Goal: Information Seeking & Learning: Check status

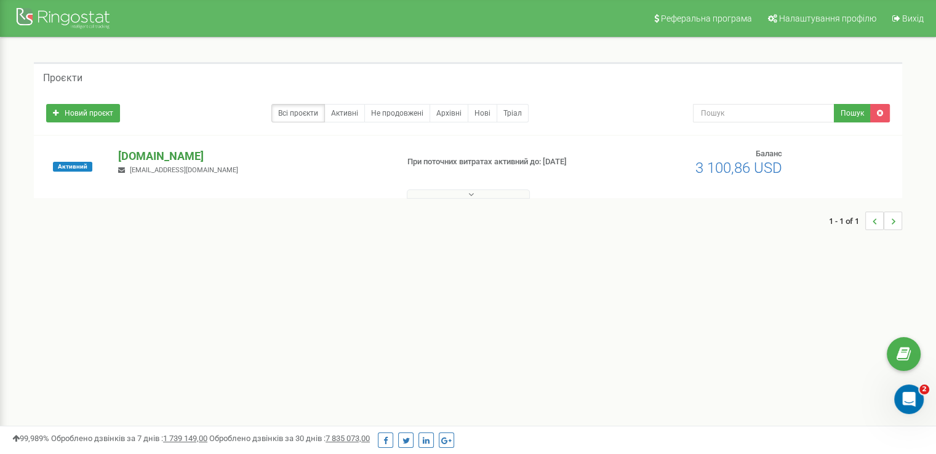
click at [161, 158] on p "[DOMAIN_NAME]" at bounding box center [252, 156] width 269 height 16
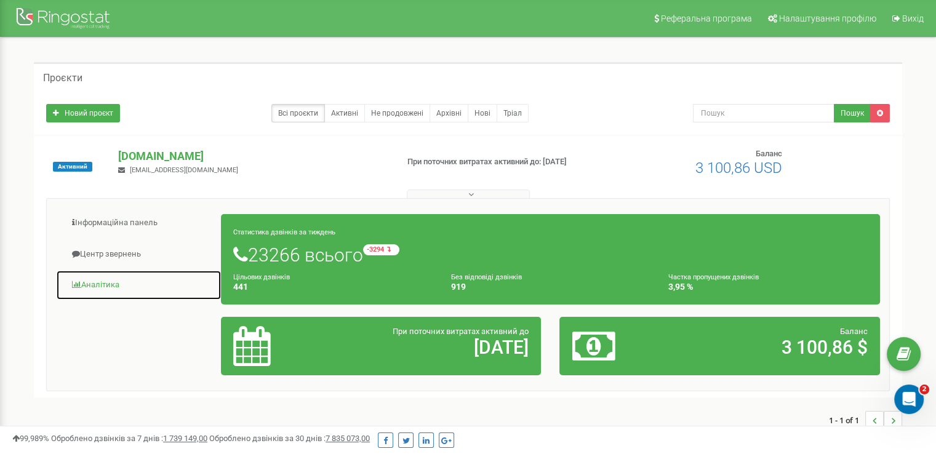
click at [94, 287] on link "Аналiтика" at bounding box center [139, 285] width 166 height 30
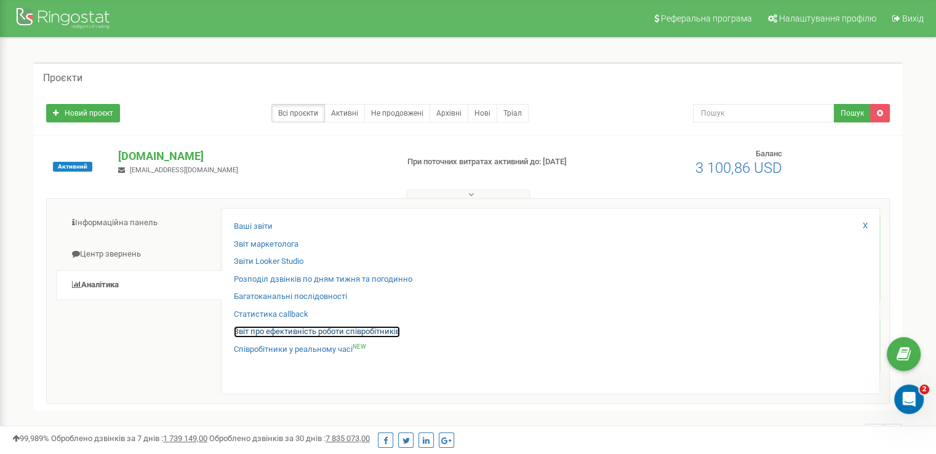
click at [277, 332] on link "Звіт про ефективність роботи співробітників" at bounding box center [317, 332] width 166 height 12
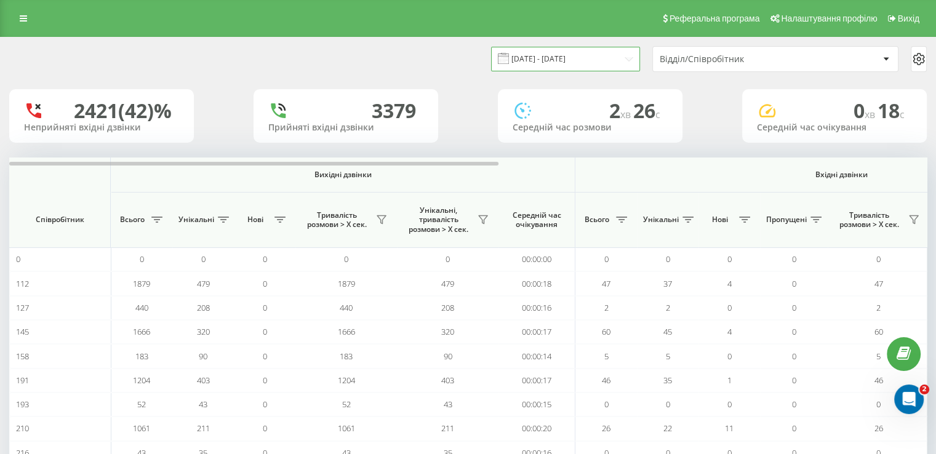
click at [593, 58] on input "[DATE] - [DATE]" at bounding box center [565, 59] width 149 height 24
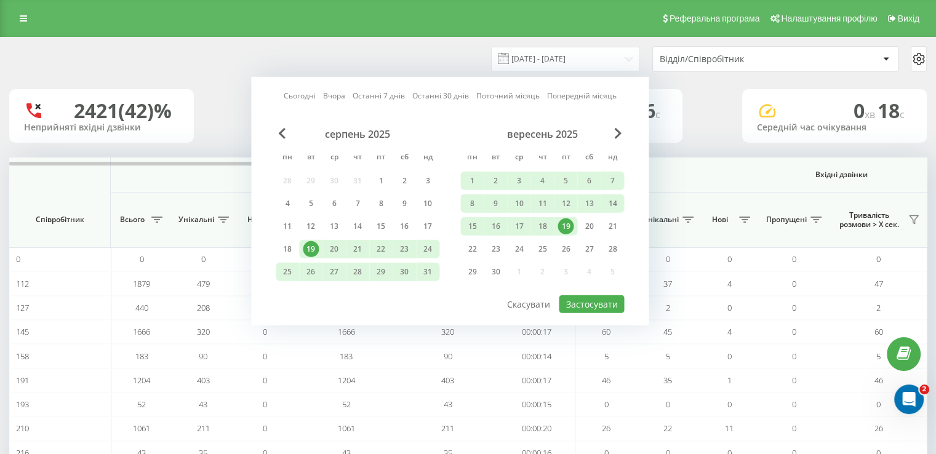
click at [564, 225] on div "19" at bounding box center [566, 226] width 16 height 16
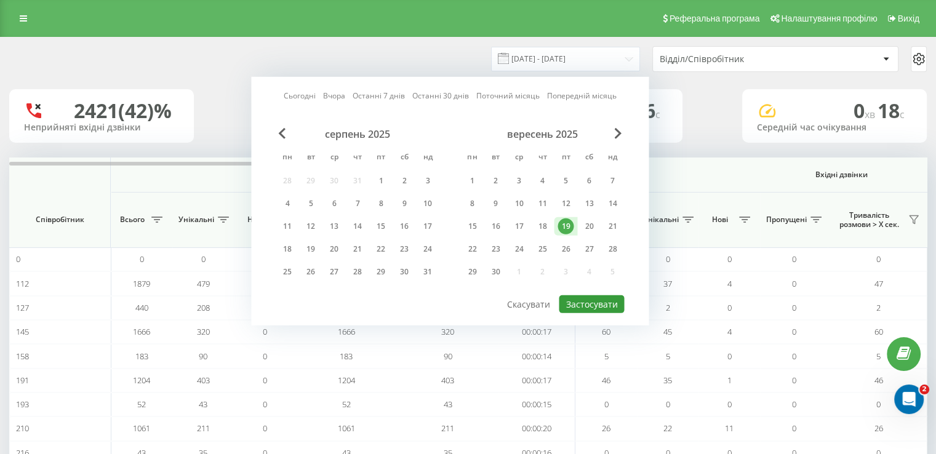
click at [590, 299] on button "Застосувати" at bounding box center [591, 304] width 65 height 18
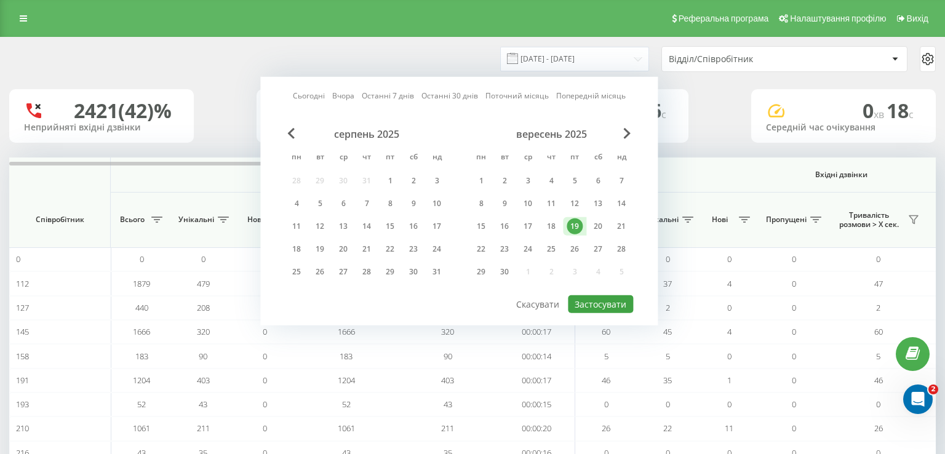
type input "[DATE] - [DATE]"
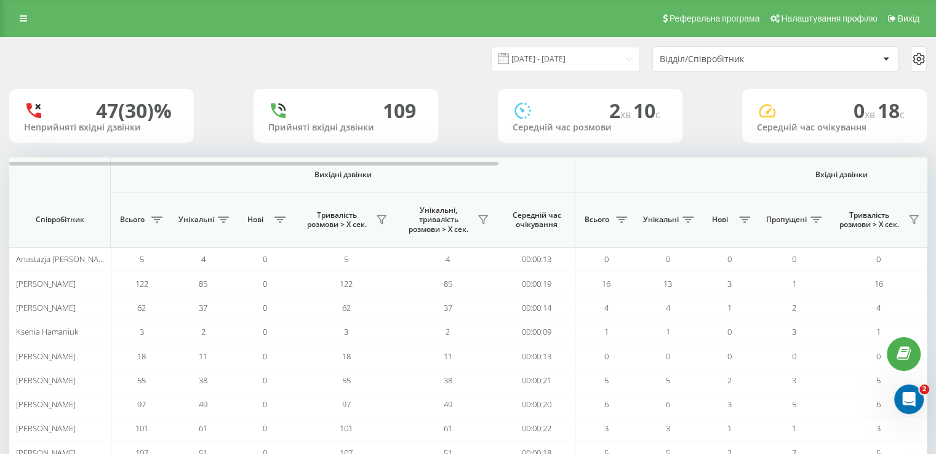
click at [748, 56] on div "Відділ/Співробітник" at bounding box center [733, 59] width 147 height 10
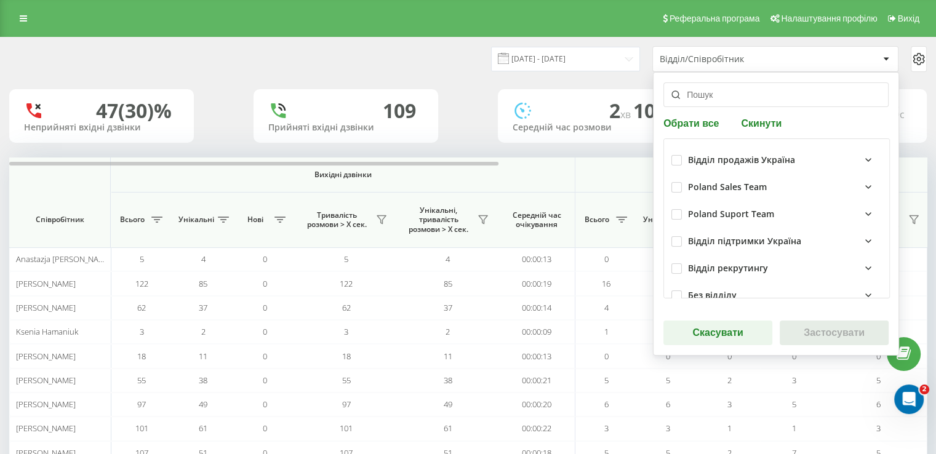
click at [861, 163] on icon at bounding box center [868, 160] width 15 height 15
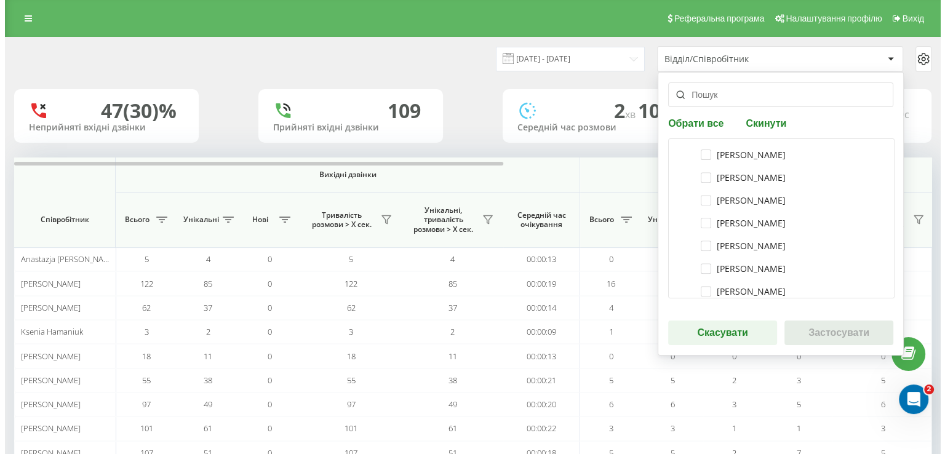
scroll to position [615, 0]
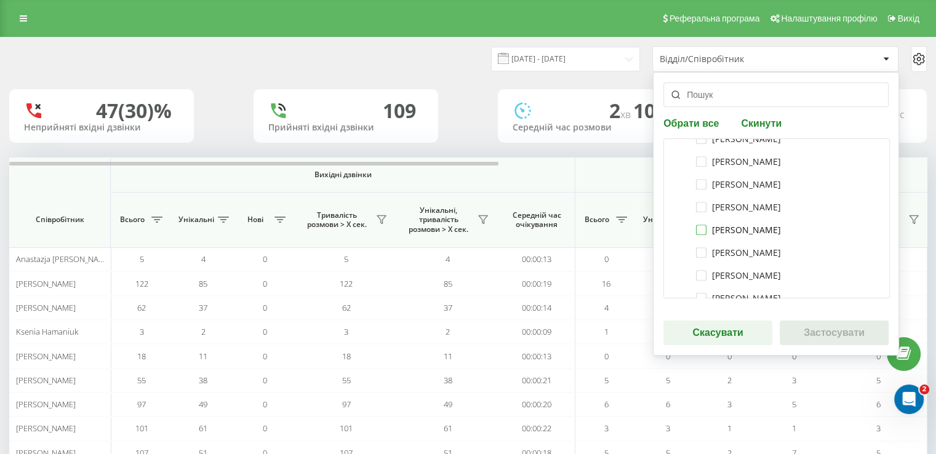
click at [697, 229] on label "[PERSON_NAME]" at bounding box center [738, 230] width 85 height 10
checkbox input "true"
click at [812, 335] on button "Застосувати" at bounding box center [834, 333] width 109 height 25
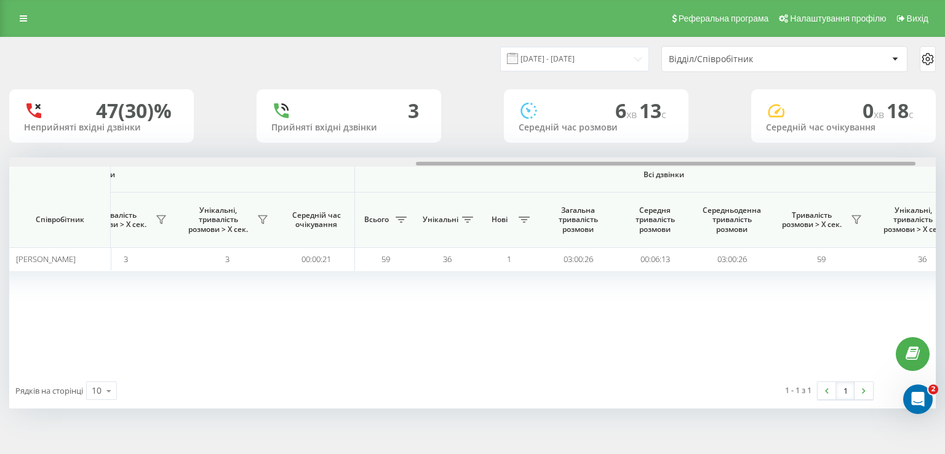
scroll to position [0, 790]
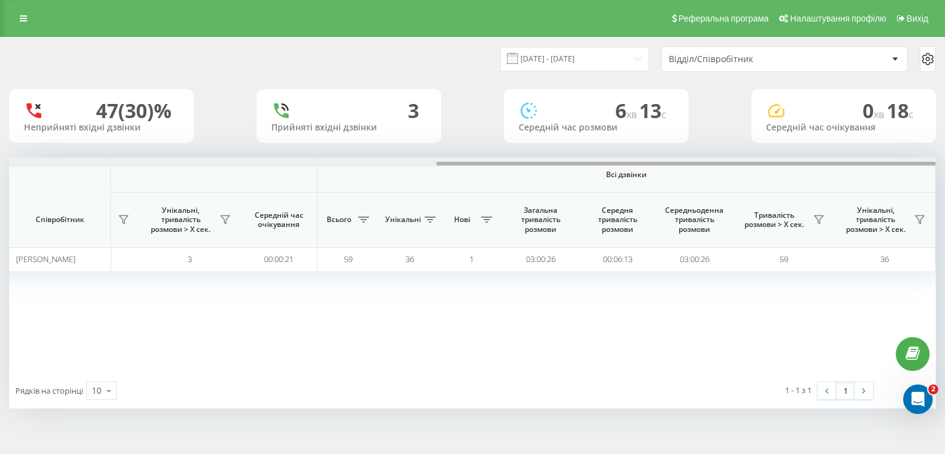
drag, startPoint x: 456, startPoint y: 162, endPoint x: 929, endPoint y: 158, distance: 472.6
click at [929, 158] on div at bounding box center [472, 162] width 927 height 9
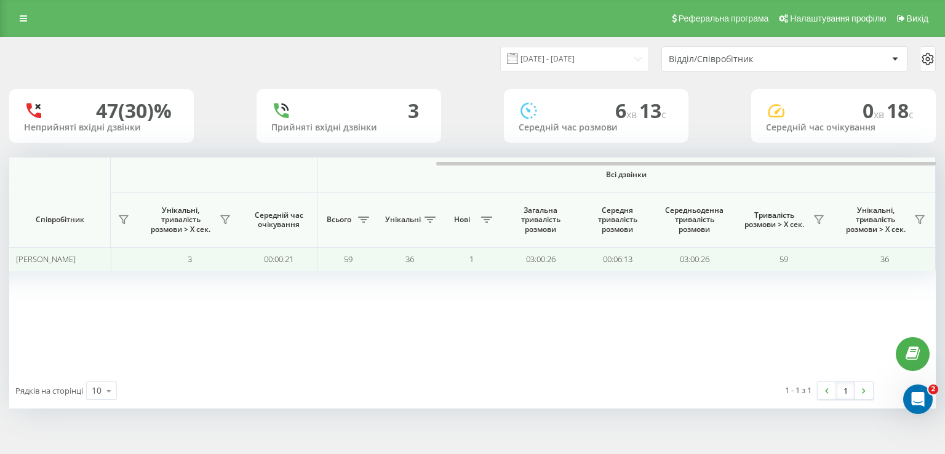
click at [549, 257] on td "03:00:26" at bounding box center [540, 259] width 77 height 24
copy td "03:00:26"
drag, startPoint x: 556, startPoint y: 259, endPoint x: 526, endPoint y: 257, distance: 29.6
click at [526, 257] on td "03:00:26" at bounding box center [540, 259] width 77 height 24
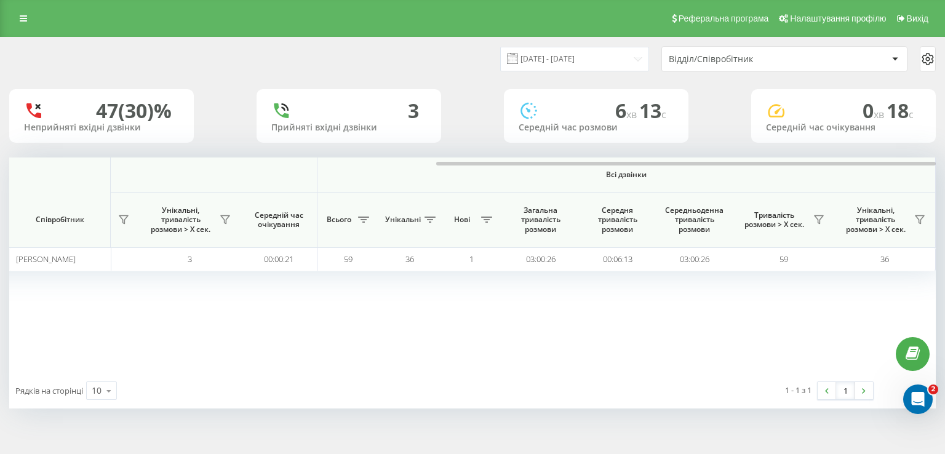
click at [519, 311] on div "Вихідні дзвінки Вхідні дзвінки Всі дзвінки Співробітник Всього Унікальні Нові Т…" at bounding box center [472, 265] width 927 height 215
click at [879, 60] on div "Відділ/Співробітник" at bounding box center [778, 59] width 219 height 10
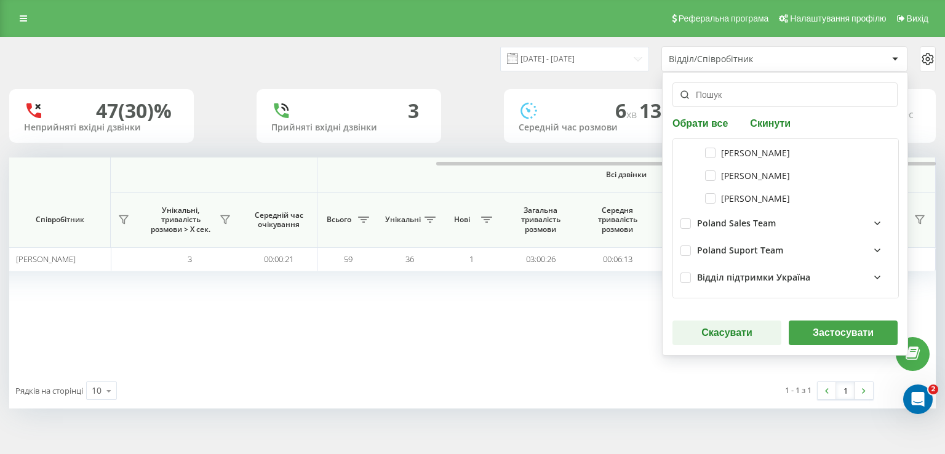
scroll to position [738, 0]
click at [836, 330] on button "Застосувати" at bounding box center [843, 333] width 109 height 25
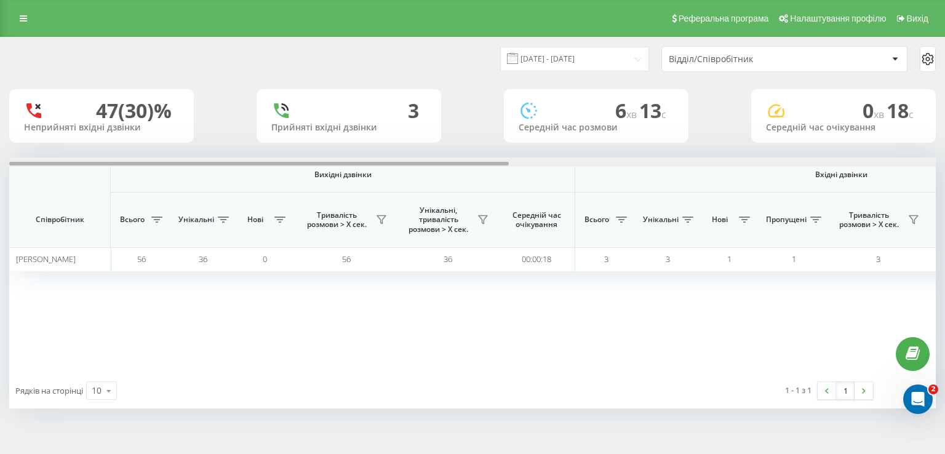
scroll to position [0, 790]
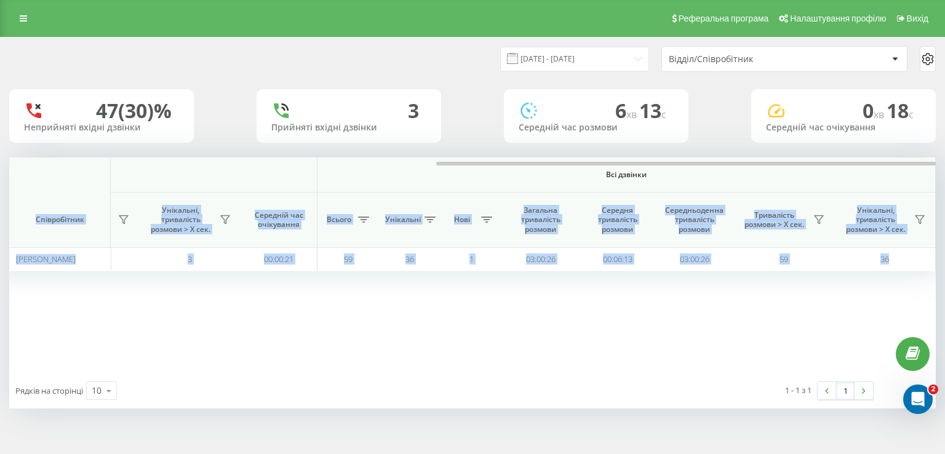
drag, startPoint x: 465, startPoint y: 166, endPoint x: 910, endPoint y: 168, distance: 444.9
click at [910, 168] on div "Вихідні дзвінки Вхідні дзвінки Всі дзвінки Співробітник Всього Унікальні Нові Т…" at bounding box center [472, 265] width 927 height 215
click at [660, 346] on div "Вихідні дзвінки Вхідні дзвінки Всі дзвінки Співробітник Всього Унікальні Нові Т…" at bounding box center [472, 265] width 927 height 215
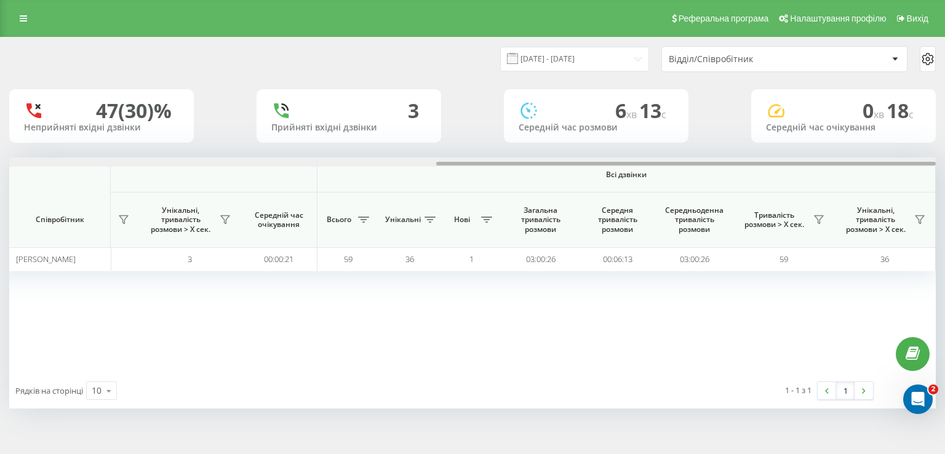
drag, startPoint x: 591, startPoint y: 163, endPoint x: 756, endPoint y: 162, distance: 164.9
click at [756, 162] on div at bounding box center [686, 164] width 500 height 4
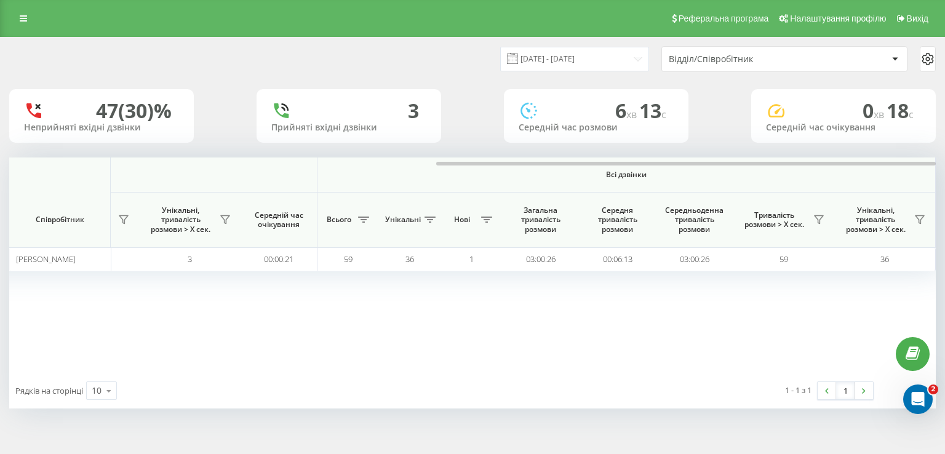
click at [705, 329] on div "Вихідні дзвінки Вхідні дзвінки Всі дзвінки Співробітник Всього Унікальні Нові Т…" at bounding box center [472, 265] width 927 height 215
click at [818, 221] on icon at bounding box center [819, 220] width 9 height 8
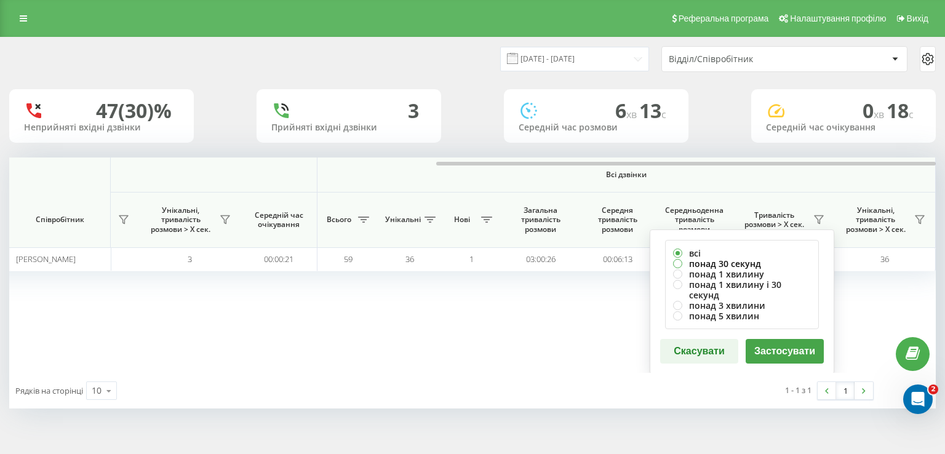
click at [712, 265] on label "понад 30 секунд" at bounding box center [742, 263] width 138 height 10
radio input "true"
click at [777, 344] on button "Застосувати" at bounding box center [785, 351] width 78 height 25
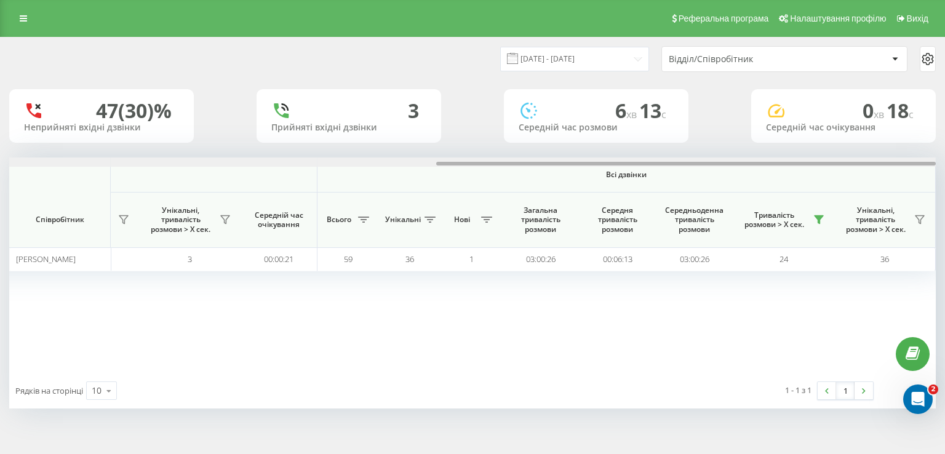
drag, startPoint x: 386, startPoint y: 163, endPoint x: 858, endPoint y: 169, distance: 472.6
click at [858, 169] on div "Вихідні дзвінки Вхідні дзвінки Всі дзвінки Співробітник Всього Унікальні Нові Т…" at bounding box center [472, 265] width 927 height 215
